Goal: Information Seeking & Learning: Check status

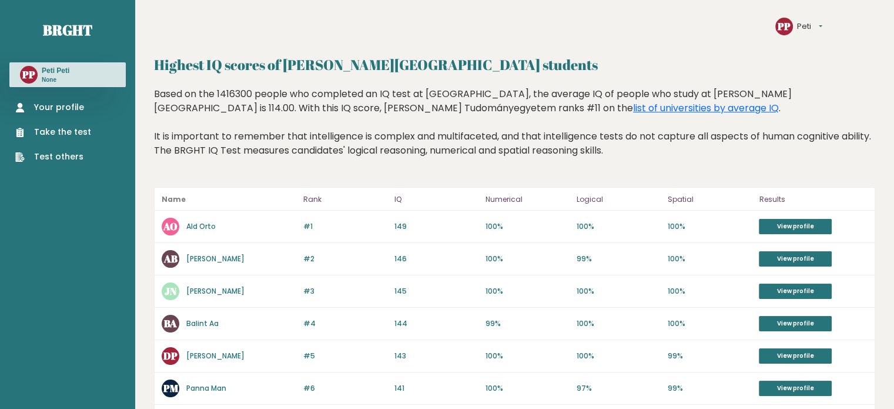
click at [58, 110] on link "Your profile" at bounding box center [53, 107] width 76 height 12
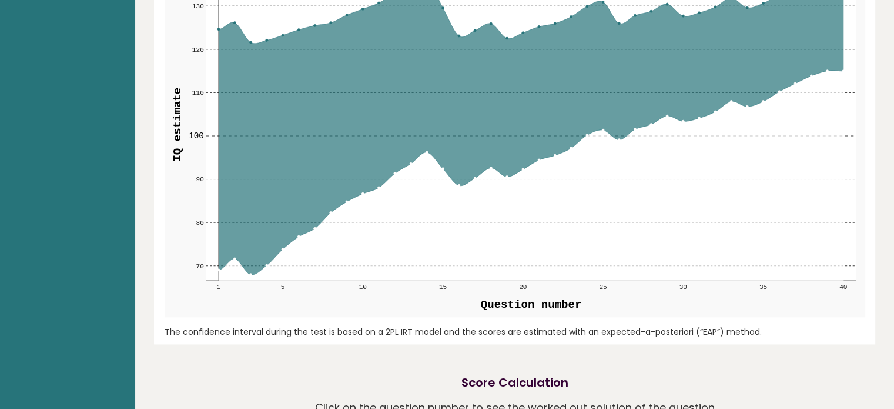
scroll to position [1458, 0]
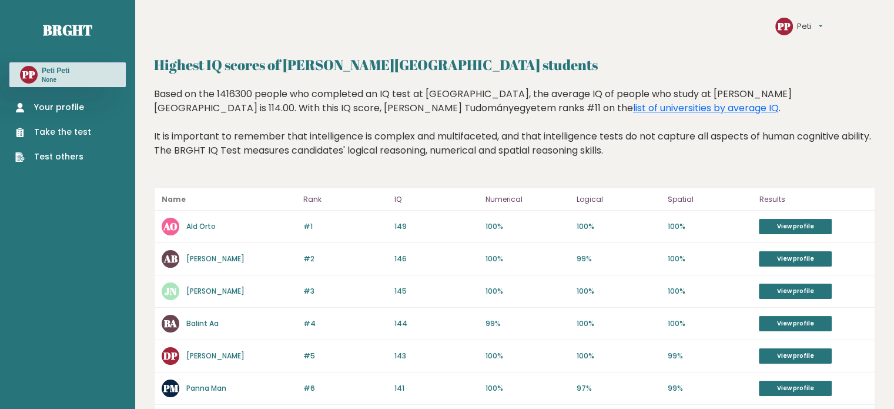
click at [64, 108] on link "Your profile" at bounding box center [53, 107] width 76 height 12
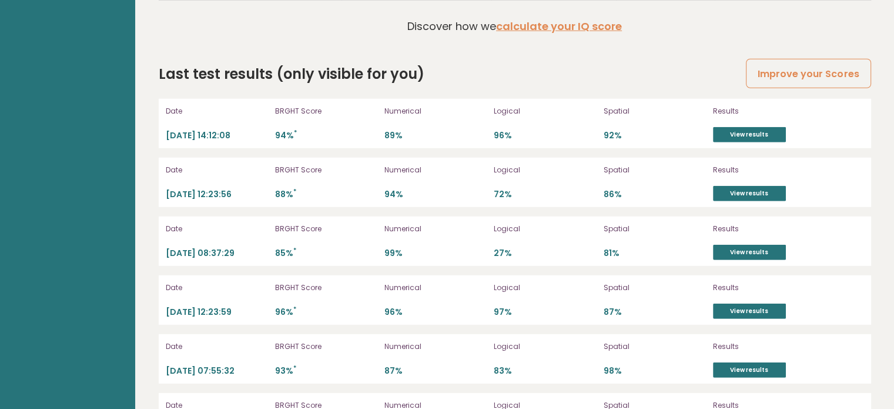
scroll to position [3293, 0]
click at [729, 128] on link "View results" at bounding box center [749, 135] width 73 height 15
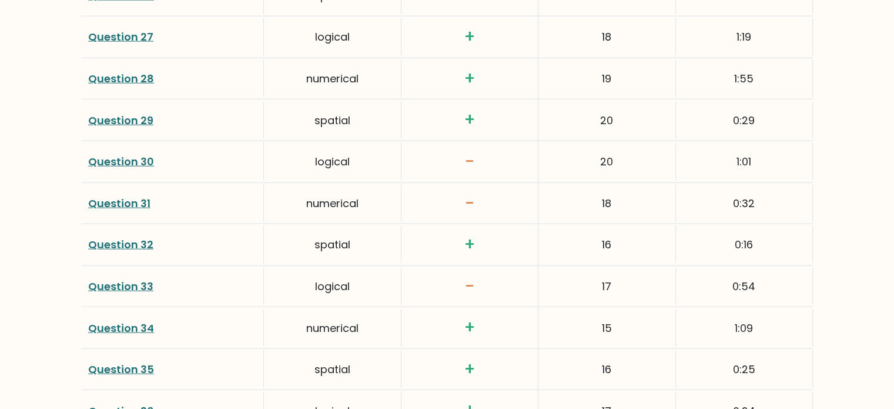
scroll to position [2799, 0]
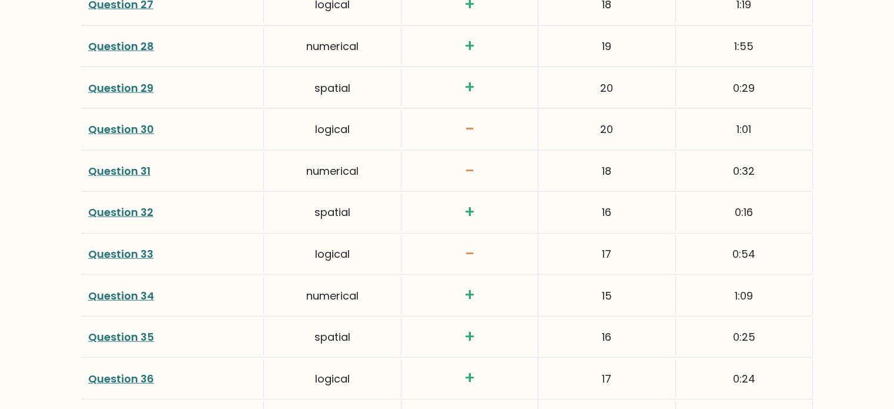
click at [125, 40] on link "Question 28" at bounding box center [121, 46] width 66 height 15
click at [106, 84] on link "Question 29" at bounding box center [120, 88] width 65 height 15
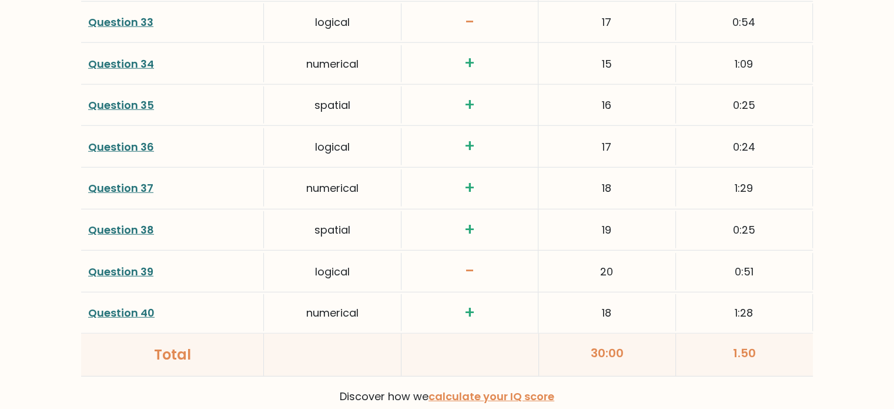
scroll to position [3034, 0]
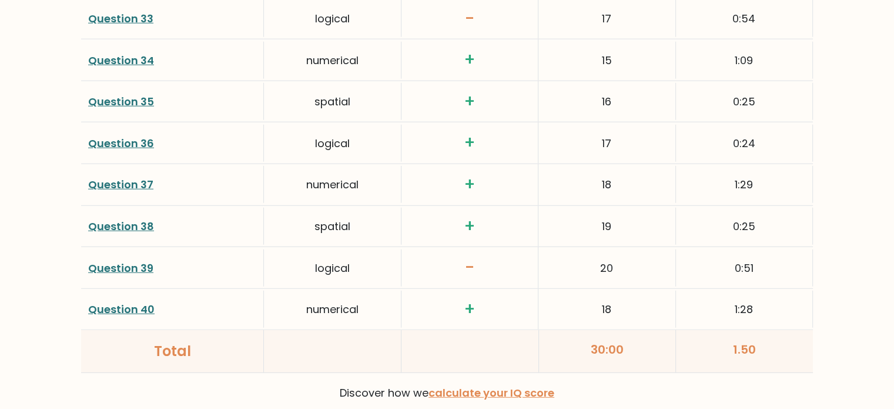
click at [116, 219] on link "Question 38" at bounding box center [121, 226] width 66 height 15
click at [115, 306] on link "Question 40" at bounding box center [121, 309] width 66 height 15
click at [108, 302] on link "Question 40" at bounding box center [121, 309] width 66 height 15
click at [106, 223] on link "Question 38" at bounding box center [121, 226] width 66 height 15
click at [113, 177] on link "Question 37" at bounding box center [120, 184] width 65 height 15
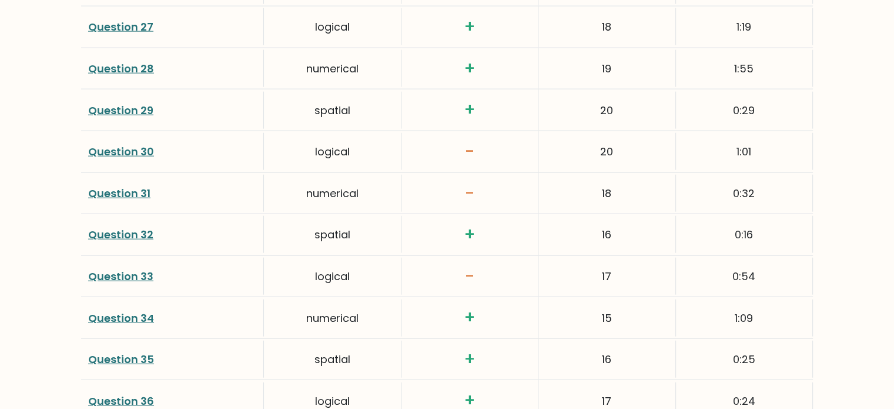
scroll to position [2775, 0]
click at [131, 228] on link "Question 32" at bounding box center [120, 235] width 65 height 15
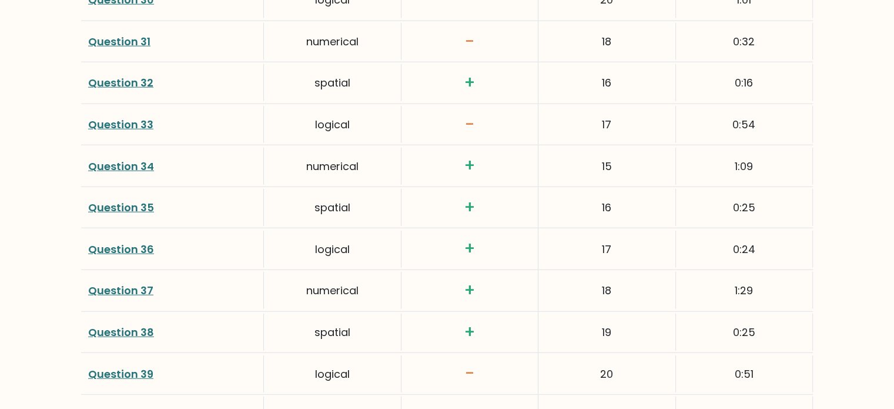
scroll to position [2964, 0]
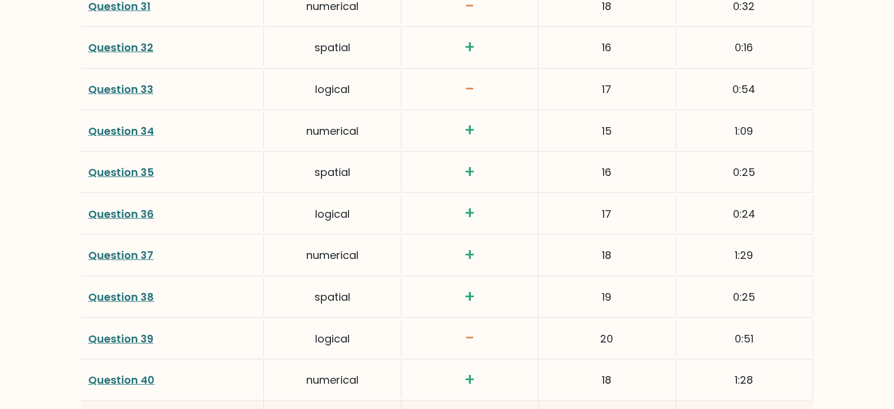
click at [120, 210] on link "Question 36" at bounding box center [121, 213] width 66 height 15
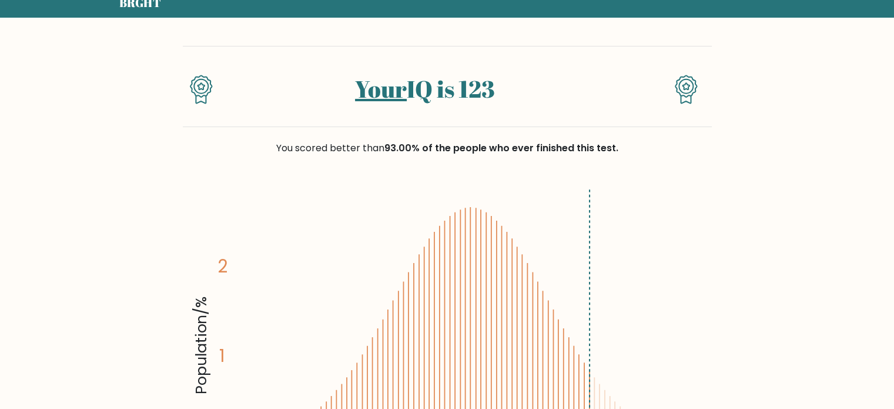
scroll to position [0, 0]
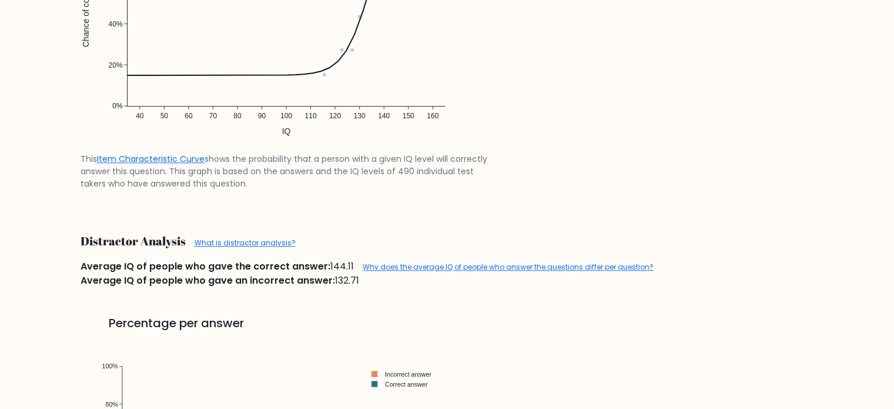
scroll to position [1058, 0]
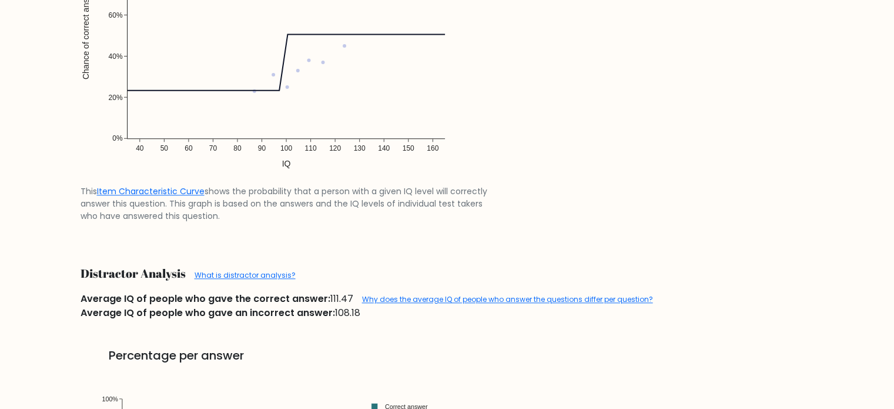
scroll to position [1105, 0]
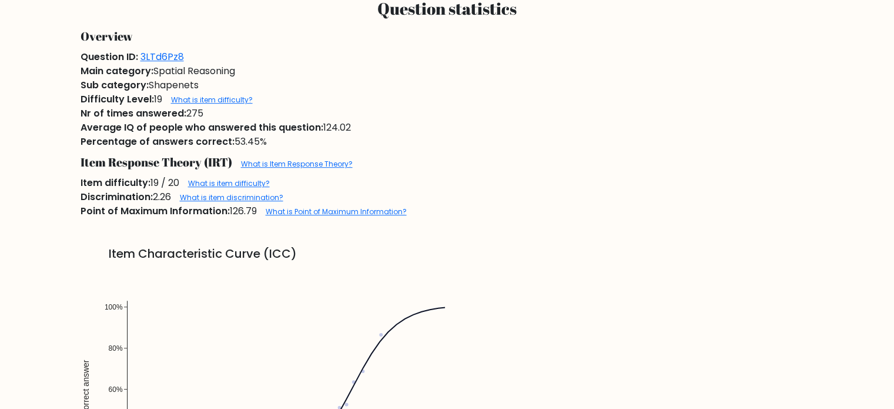
scroll to position [729, 0]
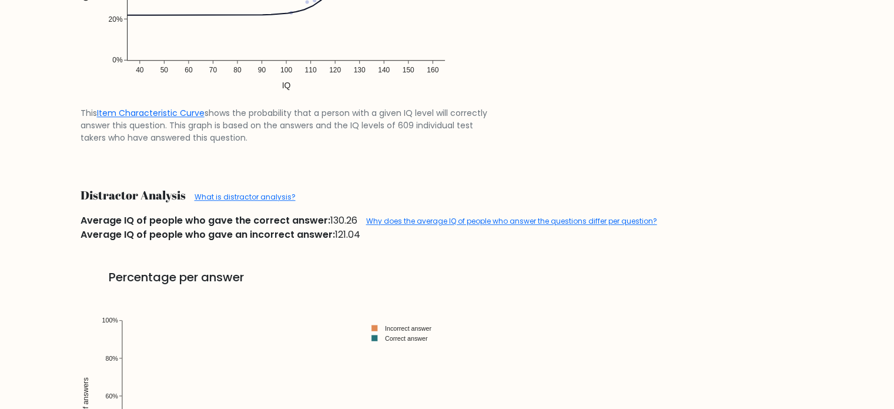
scroll to position [1153, 0]
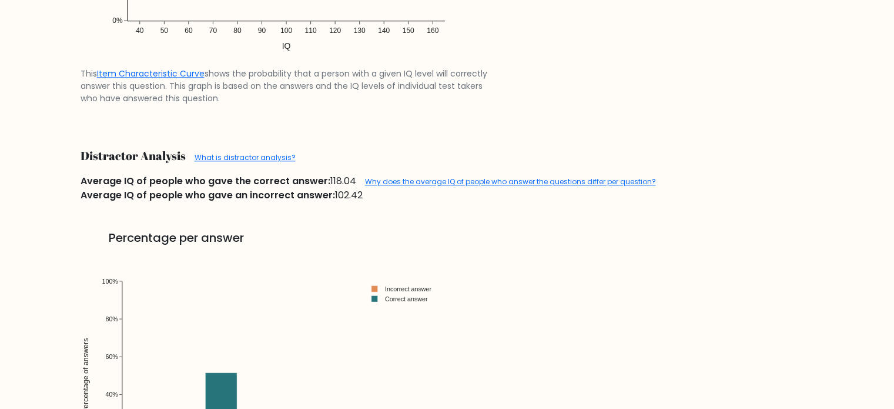
scroll to position [1223, 0]
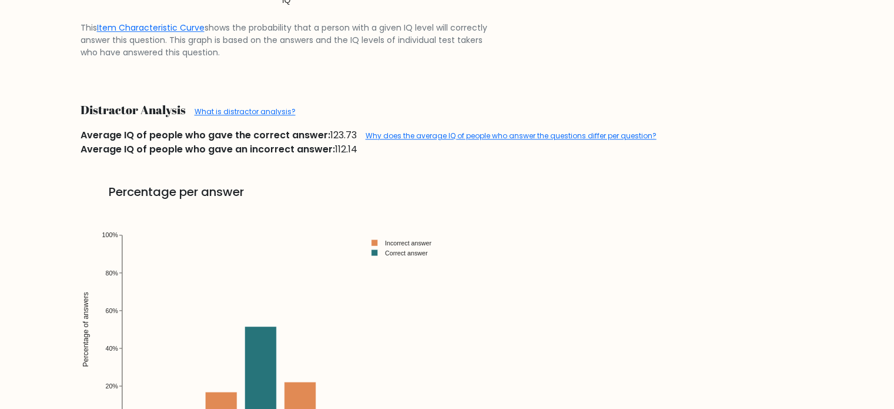
scroll to position [1176, 0]
